Goal: Manage account settings

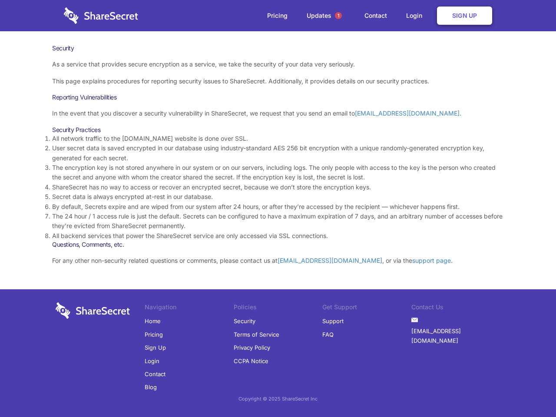
click at [278, 209] on li "By default, Secrets expire and are wiped from our system after 24 hours, or aft…" at bounding box center [278, 207] width 452 height 10
click at [339, 16] on span "1" at bounding box center [338, 15] width 7 height 7
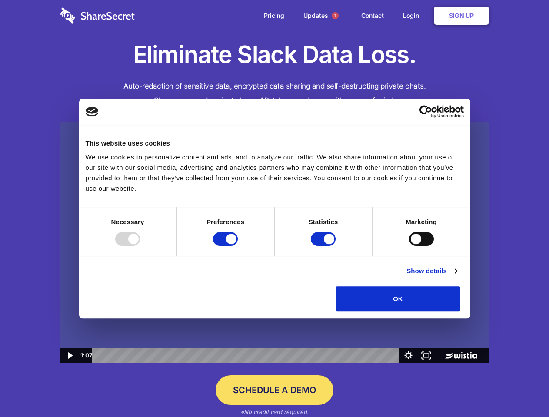
click at [274, 209] on img at bounding box center [274, 243] width 429 height 241
click at [140, 246] on div at bounding box center [127, 239] width 25 height 14
click at [238, 246] on input "Preferences" at bounding box center [225, 239] width 25 height 14
checkbox input "false"
click at [324, 246] on input "Statistics" at bounding box center [323, 239] width 25 height 14
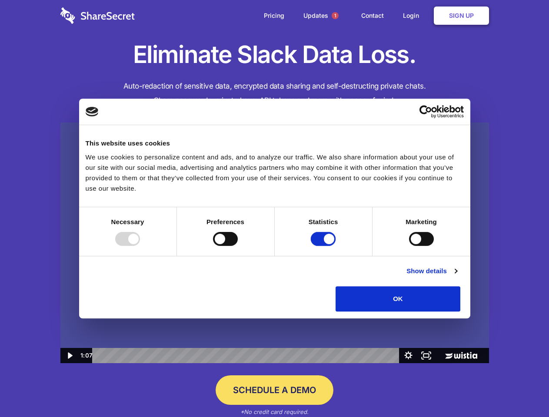
checkbox input "false"
click at [409, 246] on input "Marketing" at bounding box center [421, 239] width 25 height 14
checkbox input "true"
